Goal: Task Accomplishment & Management: Use online tool/utility

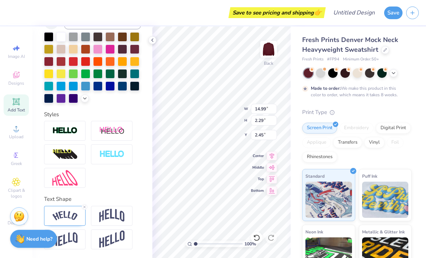
scroll to position [128, 0]
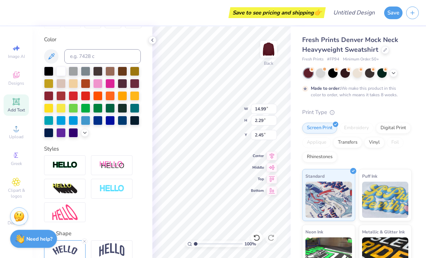
click at [133, 122] on div at bounding box center [134, 120] width 9 height 9
click at [74, 85] on div at bounding box center [73, 83] width 9 height 9
click at [135, 72] on div at bounding box center [134, 70] width 9 height 9
click at [134, 82] on div at bounding box center [134, 83] width 9 height 9
click at [107, 85] on div at bounding box center [109, 83] width 9 height 9
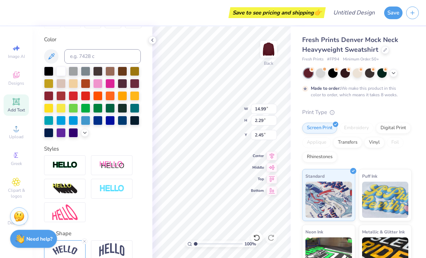
click at [98, 83] on div at bounding box center [97, 83] width 9 height 9
click at [98, 99] on div at bounding box center [97, 95] width 9 height 9
click at [26, 202] on div "Clipart & logos" at bounding box center [16, 187] width 25 height 27
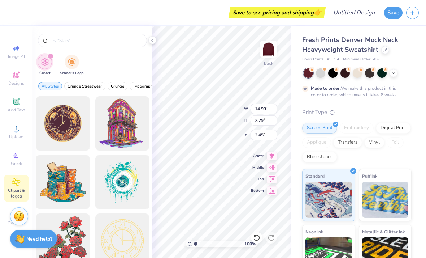
click at [19, 105] on icon at bounding box center [16, 101] width 7 height 7
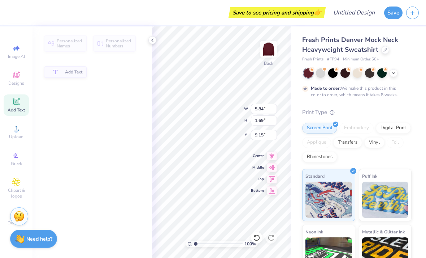
type input "5.84"
type input "1.69"
type input "9.15"
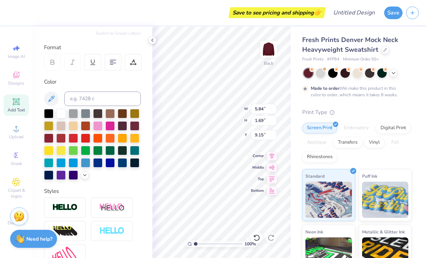
scroll to position [90, 0]
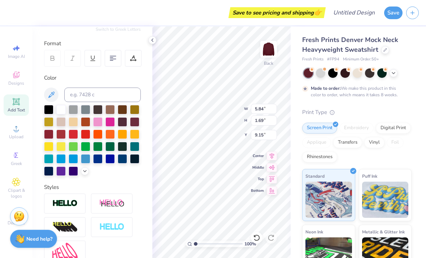
click at [88, 113] on div at bounding box center [85, 109] width 9 height 9
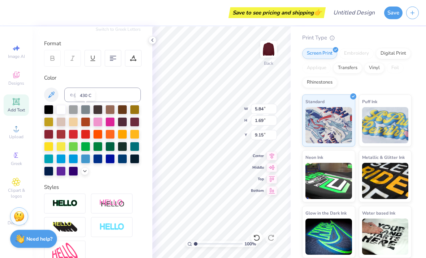
scroll to position [74, 0]
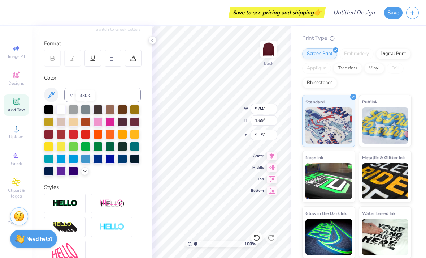
click at [255, 235] on icon at bounding box center [257, 237] width 6 height 7
click at [257, 232] on div at bounding box center [257, 238] width 12 height 12
click at [258, 237] on icon at bounding box center [256, 237] width 7 height 7
click at [72, 175] on div at bounding box center [73, 170] width 9 height 9
click at [69, 164] on div at bounding box center [92, 140] width 97 height 71
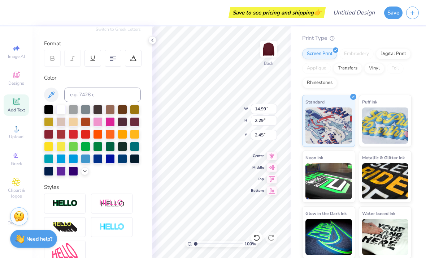
click at [52, 170] on div at bounding box center [48, 170] width 9 height 9
click at [135, 159] on div at bounding box center [134, 158] width 9 height 9
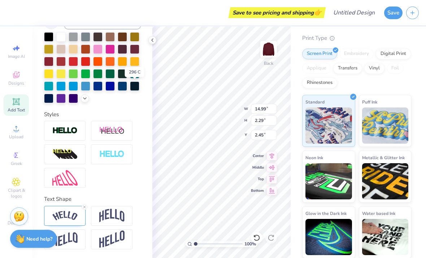
scroll to position [163, 0]
click at [69, 211] on img at bounding box center [64, 216] width 25 height 10
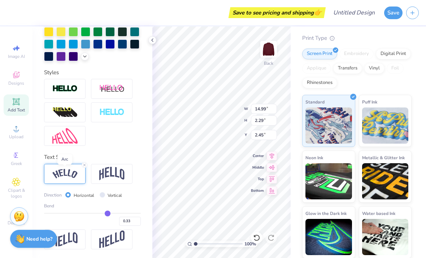
scroll to position [205, 0]
type input "0.36"
type input "0.37"
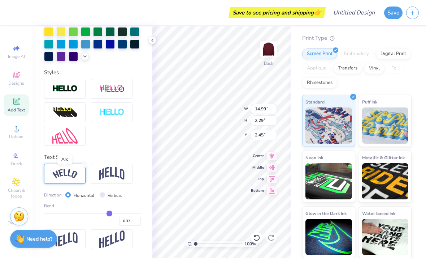
type input "0.38"
type input "0.39"
type input "0.4"
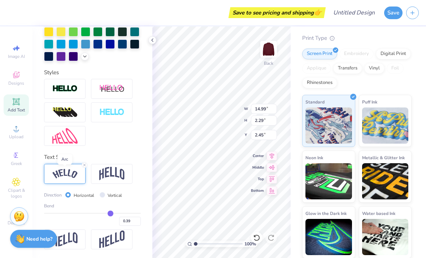
type input "0.40"
type input "0.41"
type input "0.42"
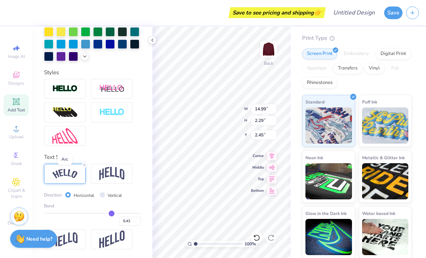
type input "0.43"
type input "0.44"
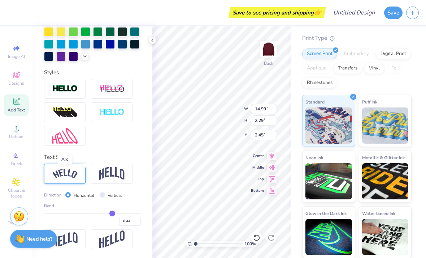
type input "15.35"
type input "2.95"
type input "2.12"
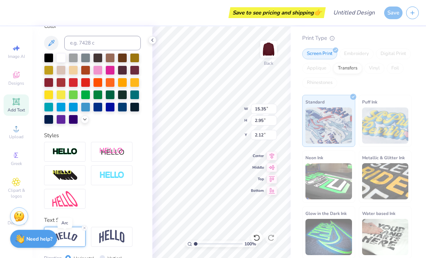
scroll to position [130, 0]
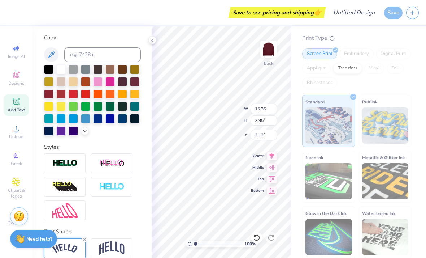
click at [62, 73] on div at bounding box center [60, 69] width 9 height 9
click at [154, 42] on icon at bounding box center [153, 40] width 6 height 6
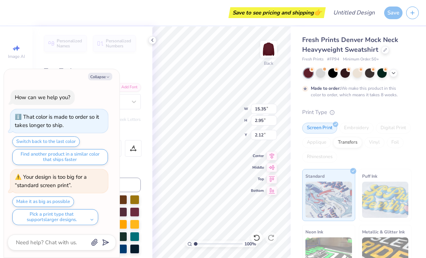
click at [109, 79] on icon "button" at bounding box center [108, 77] width 4 height 4
type textarea "x"
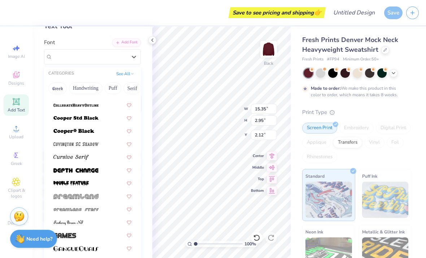
scroll to position [333, 0]
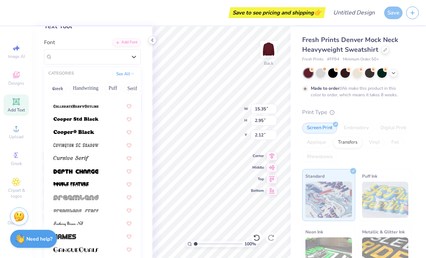
click at [103, 105] on div at bounding box center [92, 106] width 78 height 8
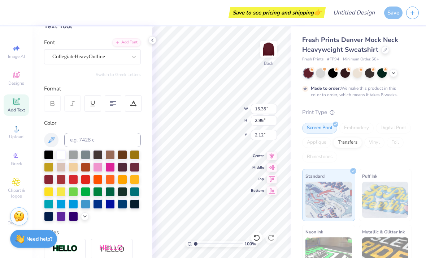
type input "13.78"
type input "2.60"
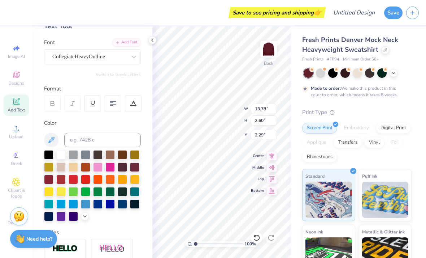
click at [151, 44] on div at bounding box center [152, 40] width 8 height 8
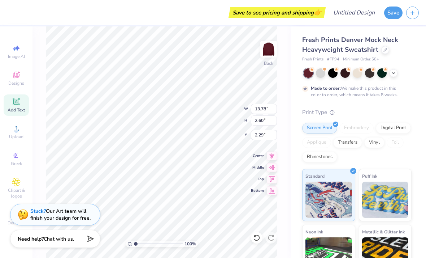
type input "3.00"
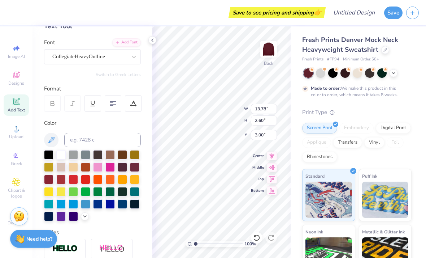
type input "2.65"
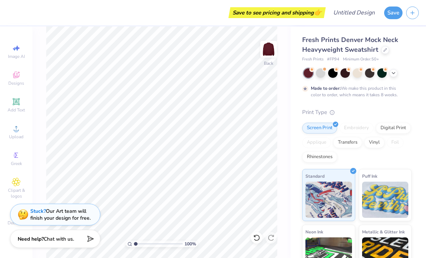
click at [22, 102] on div "Add Text" at bounding box center [16, 104] width 25 height 21
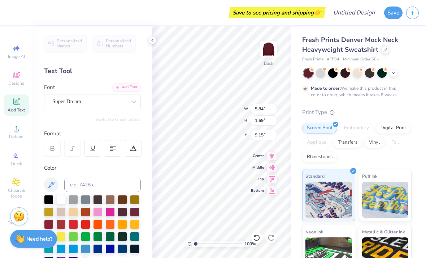
click at [257, 236] on icon at bounding box center [256, 237] width 7 height 7
click at [270, 119] on input "2.60" at bounding box center [264, 120] width 26 height 10
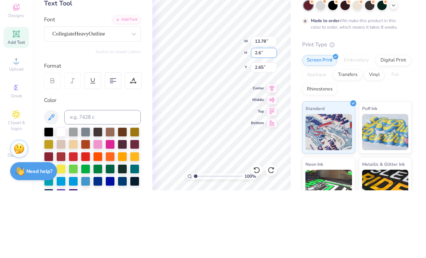
type input "2"
type input "5.00"
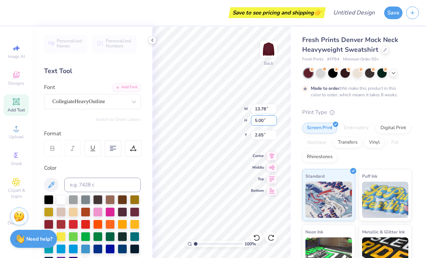
click at [270, 124] on input "5.00" at bounding box center [264, 120] width 26 height 10
click at [267, 119] on input "2.60" at bounding box center [264, 120] width 26 height 10
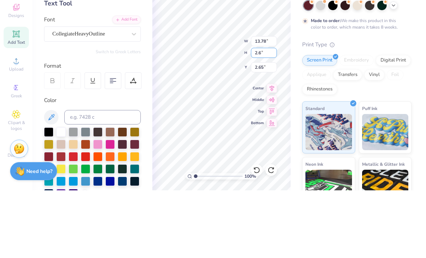
type input "2"
type input "6"
type input "15.00"
type input "2.83"
type input "2.54"
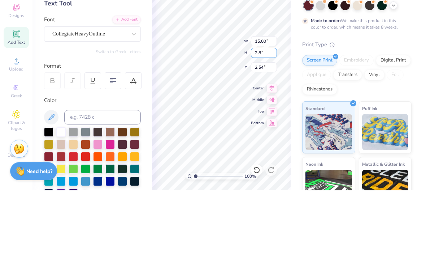
type input "2"
type input "8.00"
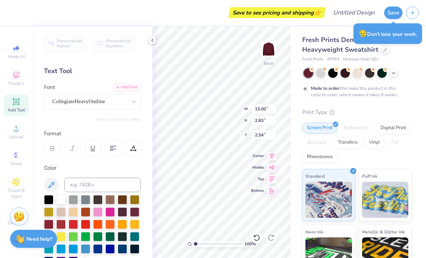
type input "2.09"
click at [271, 122] on input "2.83" at bounding box center [264, 120] width 26 height 10
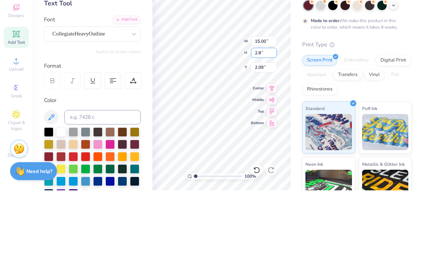
type input "2"
type input "10.83"
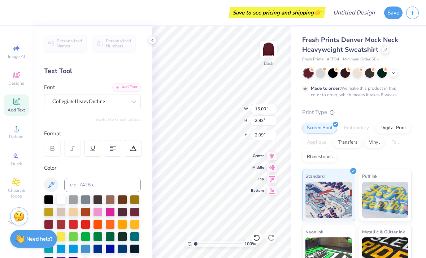
scroll to position [0, 0]
type input "3.00"
click at [264, 120] on input "2.83" at bounding box center [264, 120] width 26 height 10
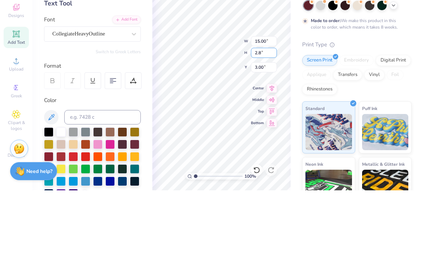
type input "2"
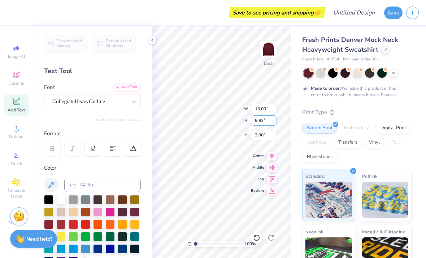
type input "5.83"
click at [269, 133] on input "3.00" at bounding box center [264, 135] width 26 height 10
click at [264, 117] on input "2.83" at bounding box center [264, 120] width 26 height 10
click at [267, 119] on input "2.83" at bounding box center [264, 120] width 26 height 10
click at [267, 118] on input "2.83" at bounding box center [264, 120] width 26 height 10
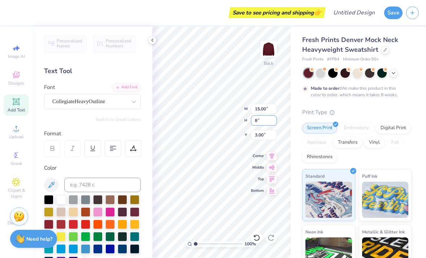
type input "8"
click at [269, 136] on input "3.00" at bounding box center [264, 135] width 26 height 10
type input "5"
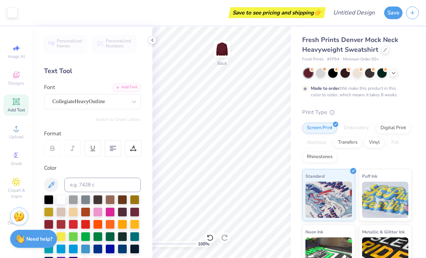
click at [153, 41] on polyline at bounding box center [152, 40] width 1 height 3
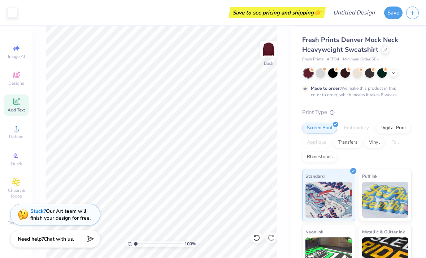
scroll to position [0, 0]
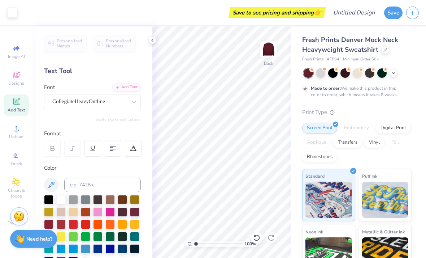
type input "1.11243328232314"
type textarea "x"
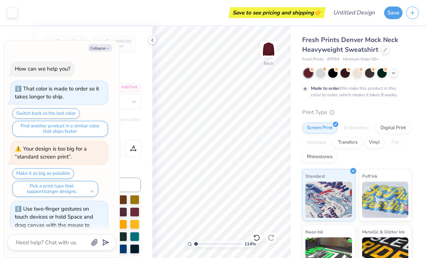
type input "1.14218688518979"
type textarea "x"
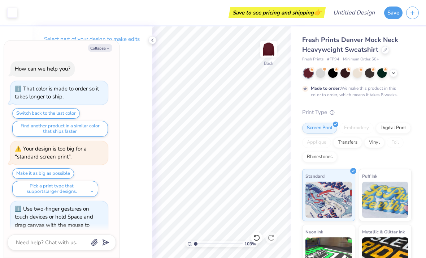
type input "1.0345755933418"
type textarea "x"
type input "1.0345755933418"
type textarea "x"
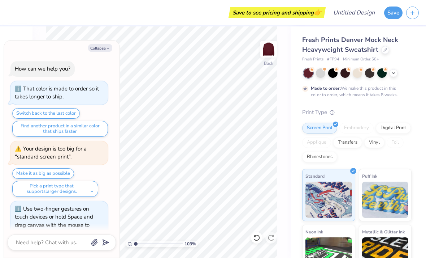
type input "1.0345755933418"
type textarea "x"
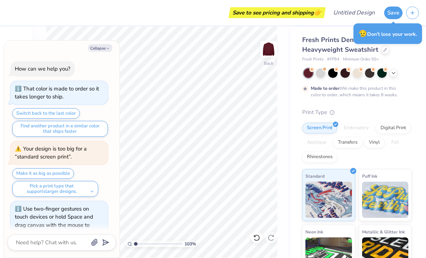
type input "1.0345755933418"
type textarea "x"
